Goal: Information Seeking & Learning: Learn about a topic

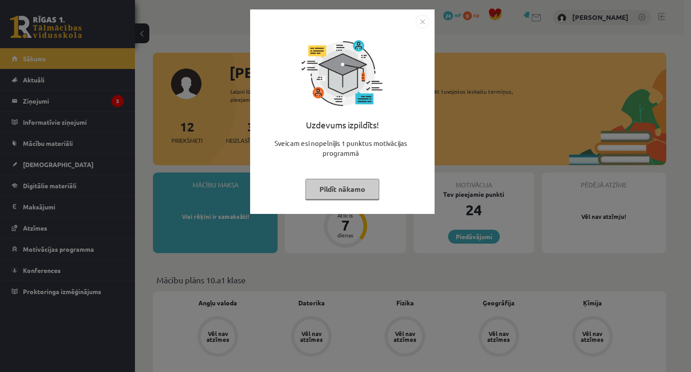
click at [418, 22] on img "Close" at bounding box center [422, 21] width 13 height 13
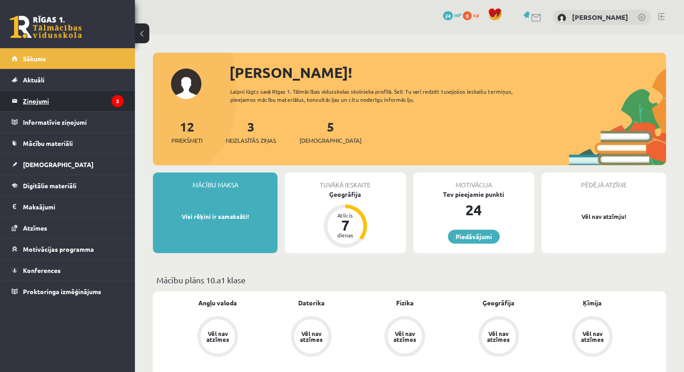
click at [88, 102] on legend "Ziņojumi 3" at bounding box center [73, 100] width 101 height 21
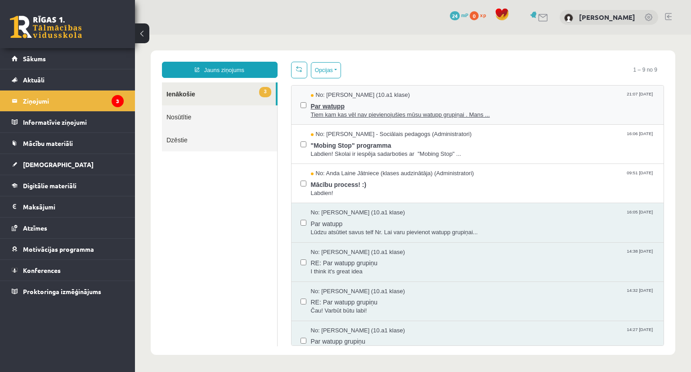
click at [400, 91] on span "No: [PERSON_NAME] (10.a1 klase)" at bounding box center [360, 95] width 99 height 9
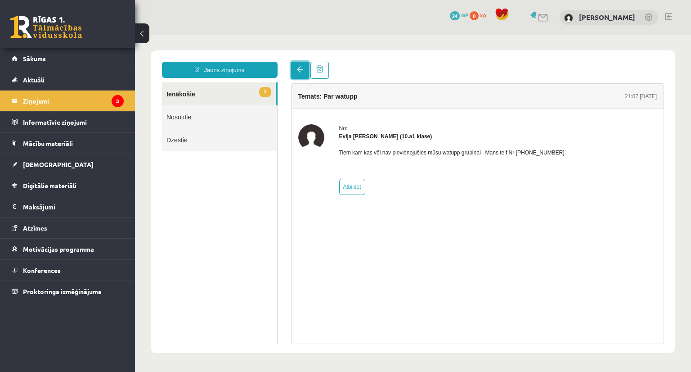
click at [293, 65] on link at bounding box center [300, 70] width 18 height 17
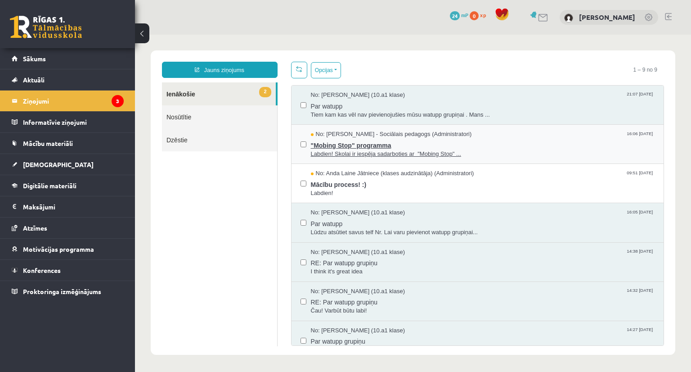
click at [327, 143] on span ""Mobing Stop" programma" at bounding box center [483, 144] width 344 height 11
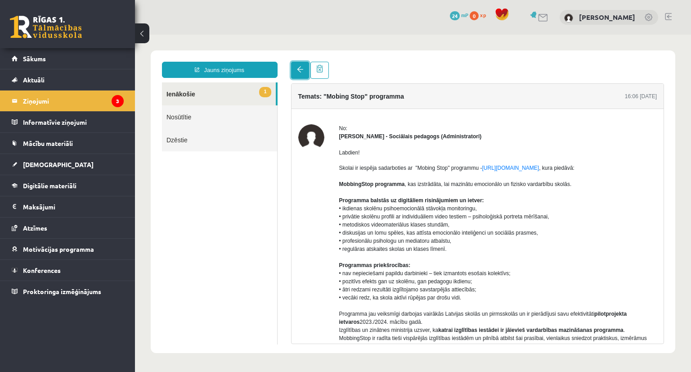
click at [294, 69] on link at bounding box center [300, 70] width 18 height 17
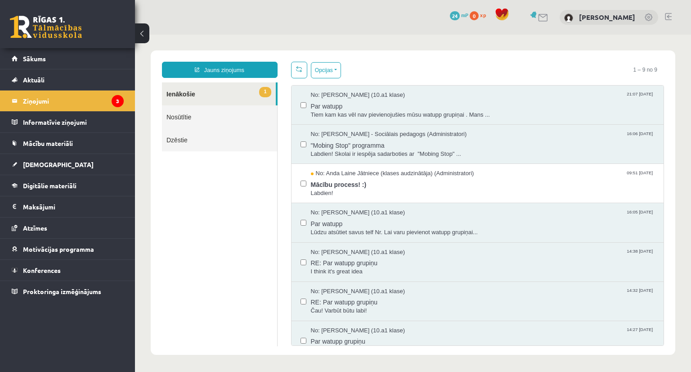
click at [229, 99] on link "1 Ienākošie" at bounding box center [219, 93] width 114 height 23
click at [332, 175] on html "Jauns ziņojums 1 Ienākošie Nosūtītie Dzēstie * ********* ********* ******* Opci…" at bounding box center [413, 203] width 556 height 336
click at [332, 175] on span "No: Anda Laine Jātniece (klases audzinātāja) (Administratori)" at bounding box center [392, 173] width 163 height 9
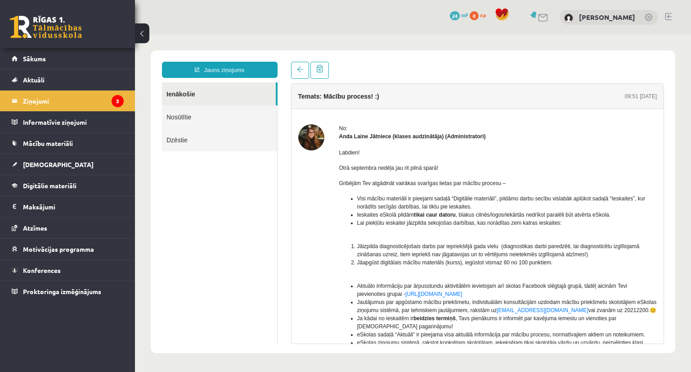
click at [318, 143] on img at bounding box center [311, 137] width 26 height 26
drag, startPoint x: 318, startPoint y: 143, endPoint x: 488, endPoint y: 150, distance: 169.8
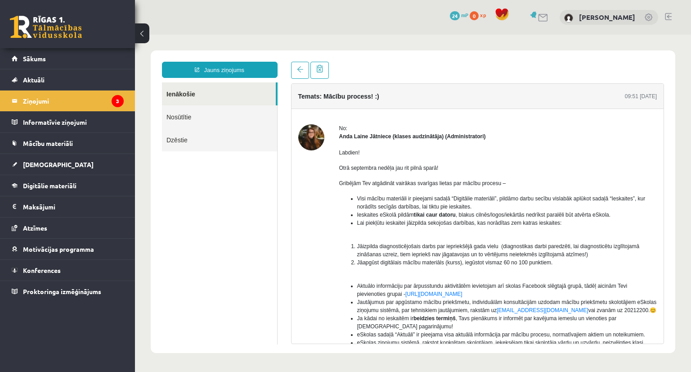
click at [488, 150] on div "No: [PERSON_NAME] Jātniece (klases audzinātāja) (Administratori) Labdien! Otrā …" at bounding box center [477, 281] width 359 height 315
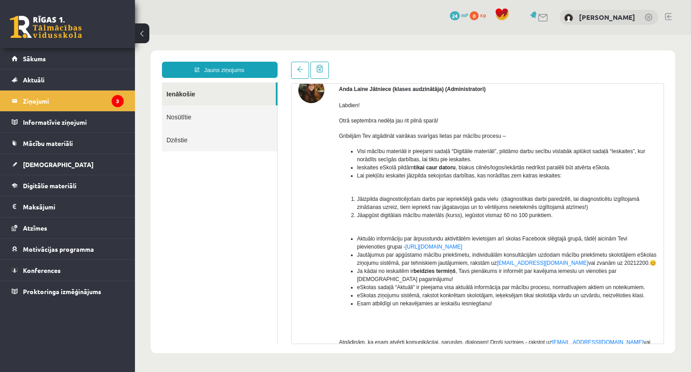
scroll to position [103, 0]
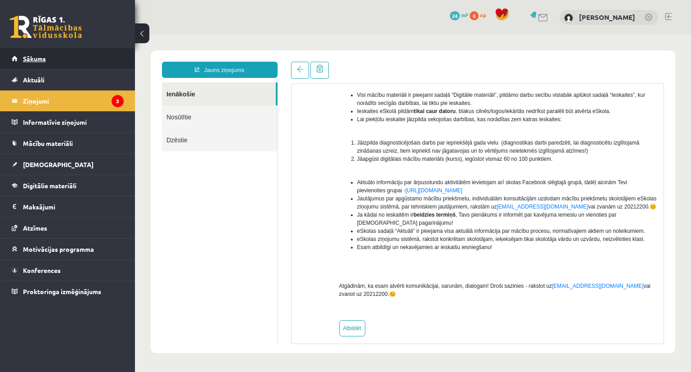
click at [104, 51] on link "Sākums" at bounding box center [68, 58] width 112 height 21
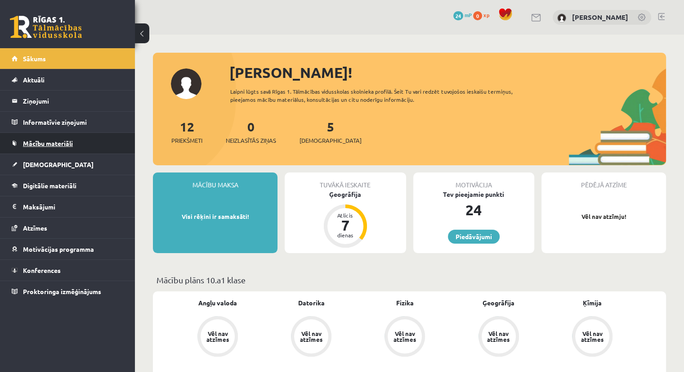
click at [68, 135] on link "Mācību materiāli" at bounding box center [68, 143] width 112 height 21
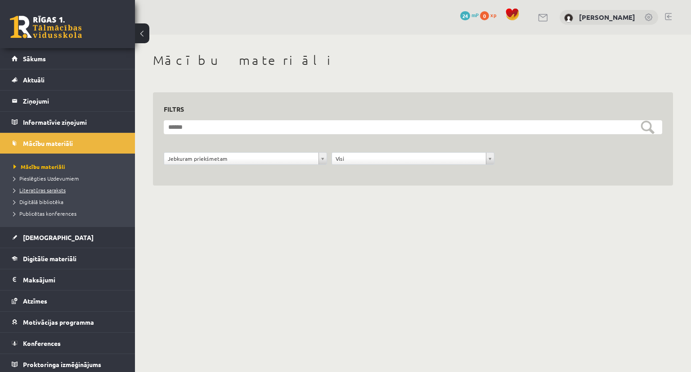
click at [27, 188] on span "Literatūras saraksts" at bounding box center [39, 189] width 52 height 7
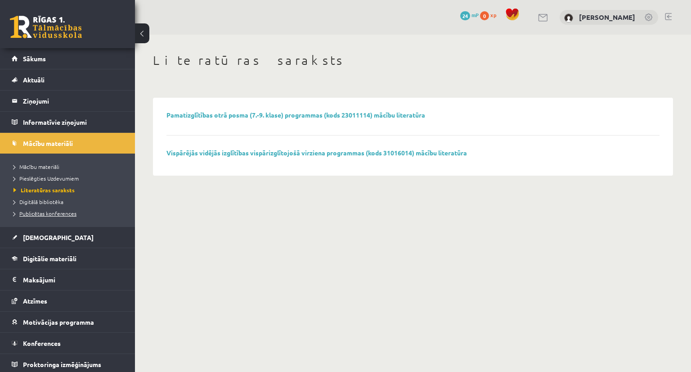
click at [23, 215] on span "Publicētas konferences" at bounding box center [44, 213] width 63 height 7
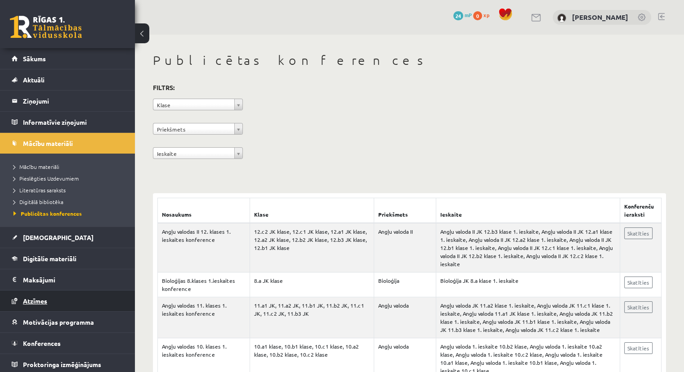
click at [61, 299] on link "Atzīmes" at bounding box center [68, 300] width 112 height 21
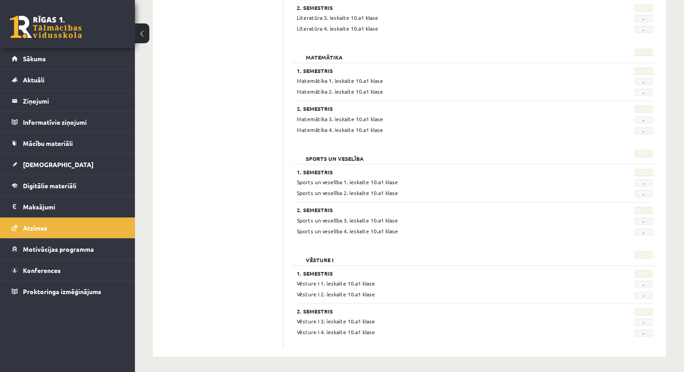
scroll to position [1010, 0]
